Goal: Information Seeking & Learning: Learn about a topic

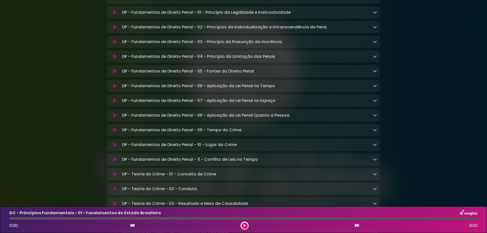
scroll to position [2805, 0]
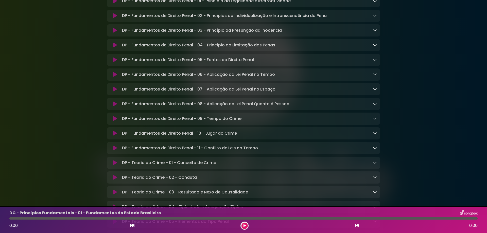
click at [373, 120] on icon at bounding box center [375, 118] width 4 height 4
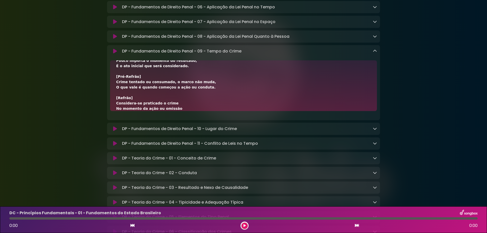
scroll to position [68, 0]
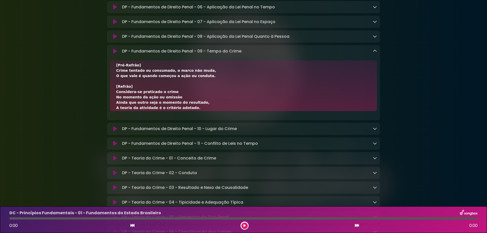
click at [377, 54] on div "DP - Fundamentos de Direito Penal - 09 - Tempo do Crime Loading Track..." at bounding box center [243, 51] width 273 height 6
click at [376, 53] on icon at bounding box center [375, 51] width 4 height 4
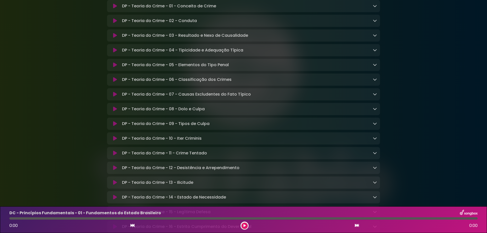
scroll to position [2827, 0]
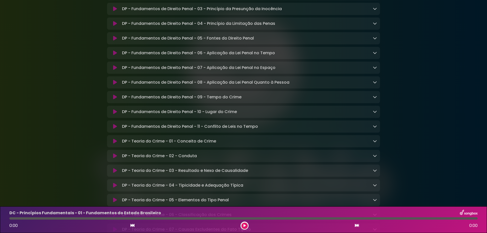
click at [115, 100] on icon at bounding box center [115, 97] width 4 height 5
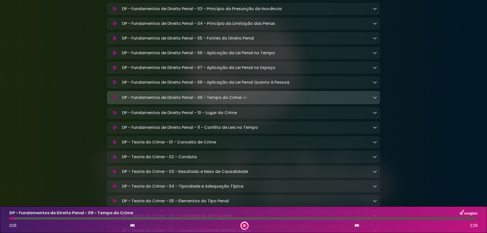
click at [115, 100] on icon at bounding box center [114, 97] width 3 height 5
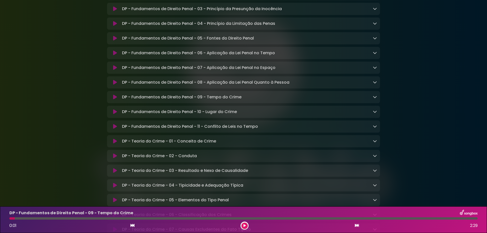
click at [374, 99] on icon at bounding box center [375, 97] width 4 height 4
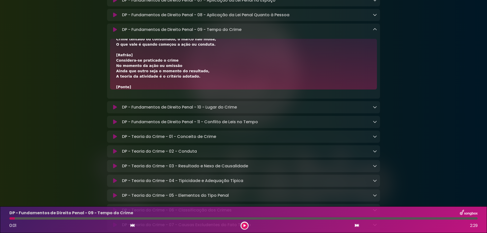
scroll to position [68, 0]
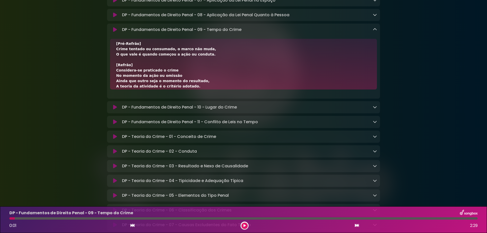
drag, startPoint x: 116, startPoint y: 119, endPoint x: 176, endPoint y: 120, distance: 60.1
click at [176, 120] on div "[Refrão] Considera-se praticado o crime No momento da ação ou omissão Ainda que…" at bounding box center [243, 62] width 254 height 170
copy div "Considera-se praticado o crime"
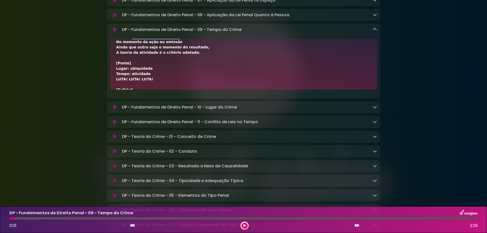
scroll to position [94, 0]
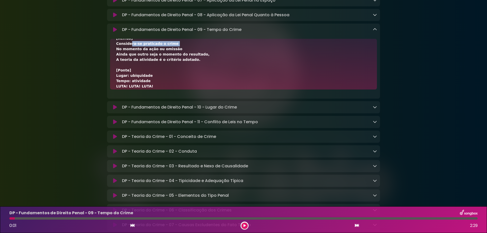
drag, startPoint x: 116, startPoint y: 90, endPoint x: 176, endPoint y: 99, distance: 60.7
click at [176, 99] on div "[Refrão] Considera-se praticado o crime No momento da ação ou omissão Ainda que…" at bounding box center [243, 36] width 254 height 170
copy div "No momento da ação ou omissão"
drag, startPoint x: 117, startPoint y: 102, endPoint x: 206, endPoint y: 103, distance: 89.7
click at [206, 103] on div "[Refrão] Considera-se praticado o crime No momento da ação ou omissão Ainda que…" at bounding box center [243, 36] width 254 height 170
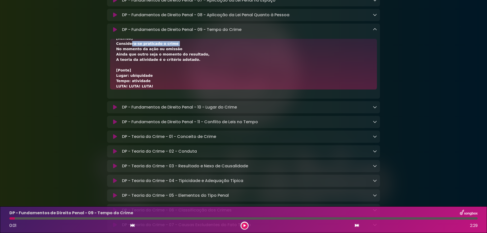
copy div "Ainda que outro seja o momento do resultado,"
drag, startPoint x: 116, startPoint y: 107, endPoint x: 192, endPoint y: 109, distance: 75.8
click at [192, 89] on div "[Refrão] Considera-se praticado o crime No momento da ação ou omissão Ainda que…" at bounding box center [243, 64] width 267 height 51
copy div "A teoria da atividade é o critério adotado."
